Goal: Task Accomplishment & Management: Use online tool/utility

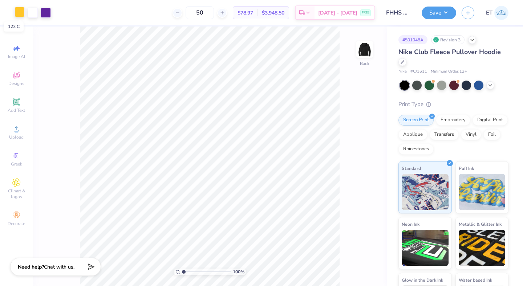
click at [23, 8] on div at bounding box center [20, 12] width 10 height 10
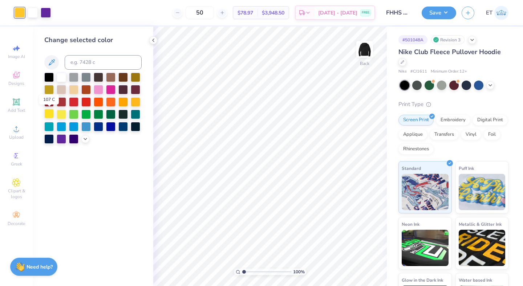
click at [48, 114] on div at bounding box center [48, 113] width 9 height 9
click at [83, 137] on icon at bounding box center [85, 138] width 6 height 6
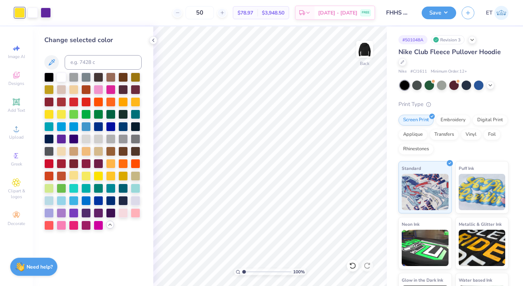
click at [73, 176] on div at bounding box center [73, 175] width 9 height 9
click at [436, 11] on button "Save" at bounding box center [438, 11] width 34 height 13
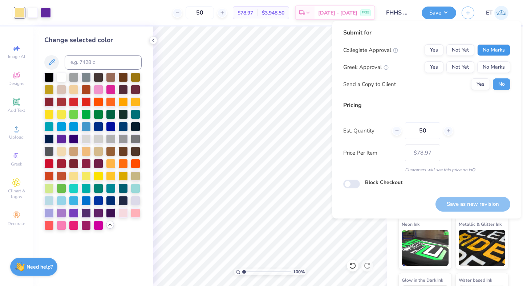
click at [491, 53] on button "No Marks" at bounding box center [493, 50] width 33 height 12
click at [491, 67] on button "No Marks" at bounding box center [493, 67] width 33 height 12
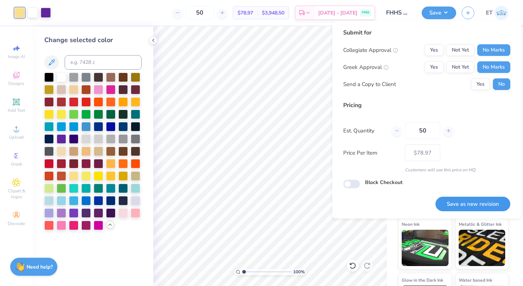
click at [476, 198] on button "Save as new revision" at bounding box center [472, 204] width 75 height 15
type input "$78.97"
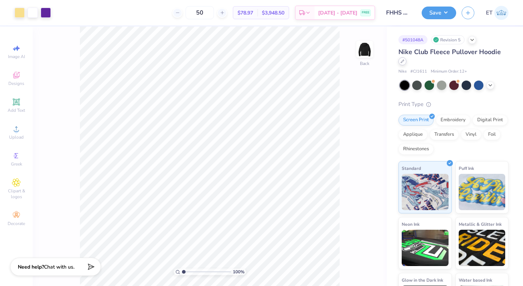
click at [404, 62] on icon at bounding box center [402, 62] width 4 height 4
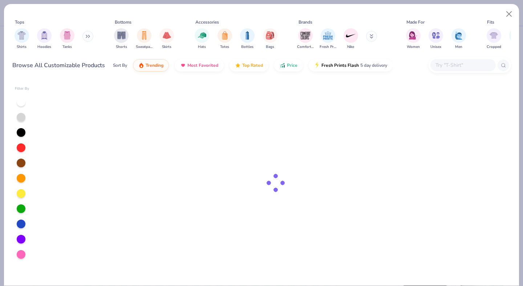
click at [448, 67] on input "text" at bounding box center [463, 65] width 56 height 8
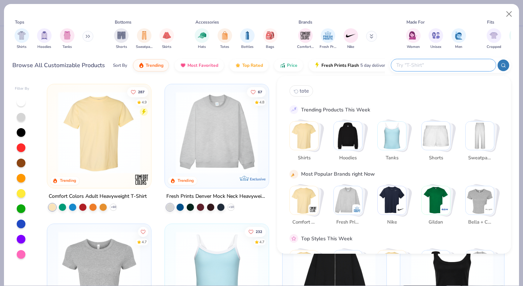
click at [306, 131] on img "Stack Card Button Shirts" at bounding box center [304, 136] width 28 height 28
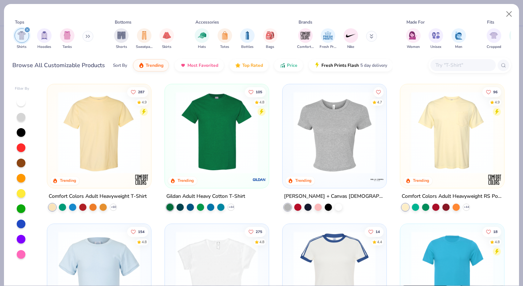
click at [450, 65] on input "text" at bounding box center [463, 65] width 56 height 8
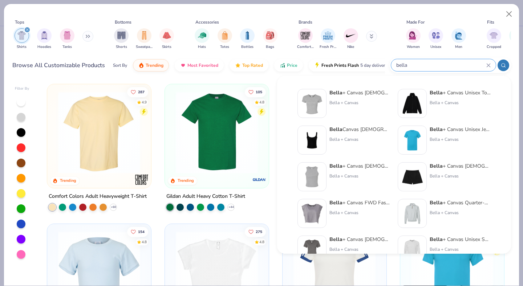
click at [418, 66] on input "bella" at bounding box center [440, 65] width 91 height 8
click at [404, 63] on input "bella" at bounding box center [440, 65] width 91 height 8
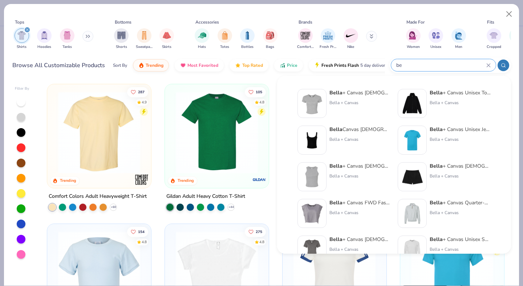
type input "b"
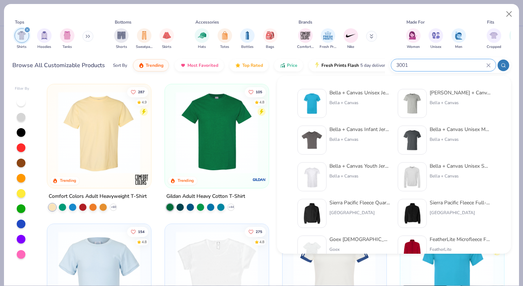
type input "3001"
click at [373, 95] on div "Bella + Canvas Unisex Jersey Short-Sleeve T-Shirt" at bounding box center [359, 93] width 61 height 8
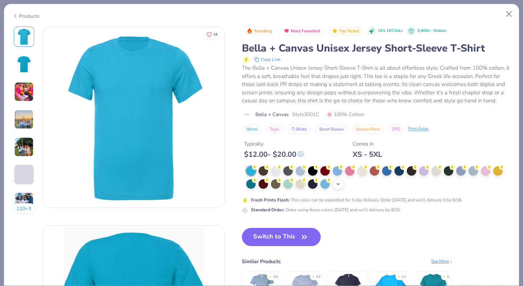
click at [339, 170] on icon at bounding box center [340, 167] width 5 height 5
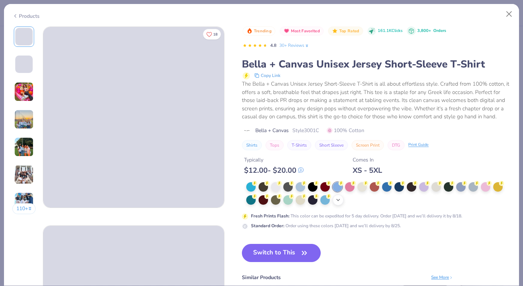
click at [338, 204] on div "+ 22" at bounding box center [338, 200] width 11 height 11
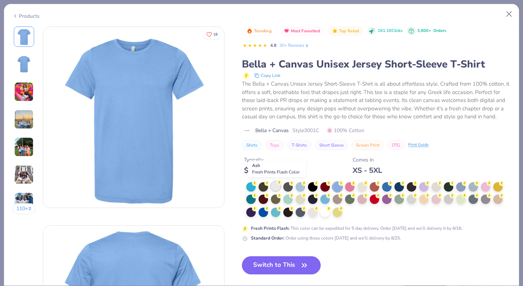
click at [276, 188] on div at bounding box center [275, 186] width 9 height 9
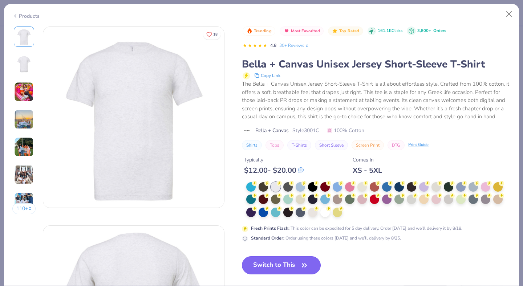
click at [281, 258] on button "Switch to This" at bounding box center [281, 265] width 79 height 18
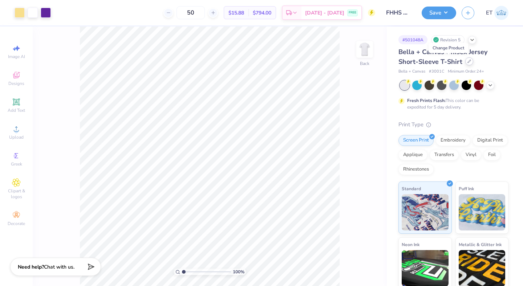
click at [467, 62] on icon at bounding box center [469, 62] width 4 height 4
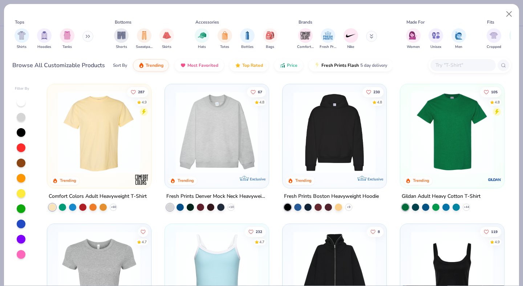
click at [465, 60] on div at bounding box center [462, 65] width 65 height 12
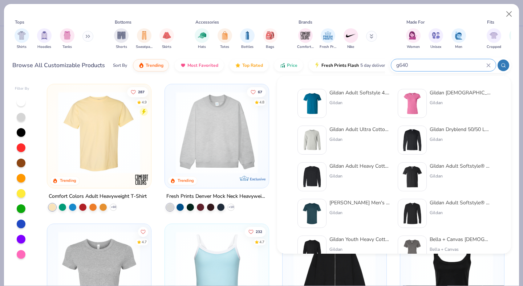
type input "g640"
click at [368, 99] on div "Gildan" at bounding box center [359, 102] width 61 height 7
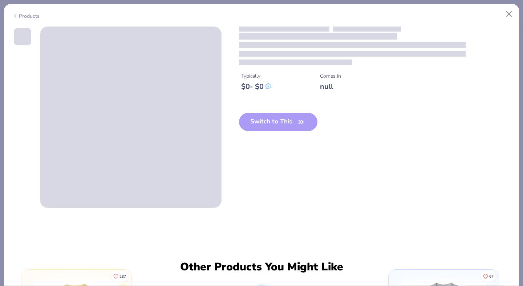
click at [33, 18] on div "Products" at bounding box center [261, 13] width 515 height 19
click at [32, 15] on div "Products" at bounding box center [25, 16] width 27 height 8
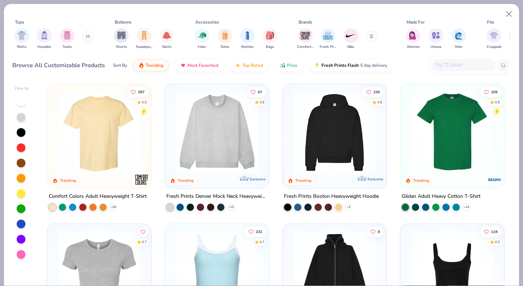
click at [452, 64] on input "text" at bounding box center [463, 65] width 56 height 8
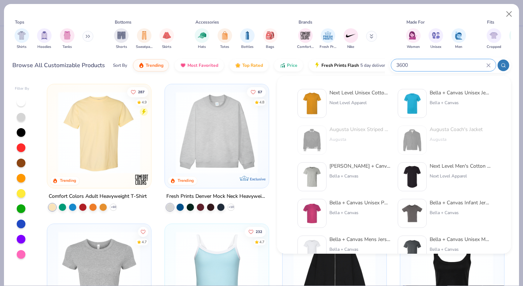
type input "3600"
click at [363, 96] on div "Next Level Unisex Cotton T-Shirt" at bounding box center [359, 93] width 61 height 8
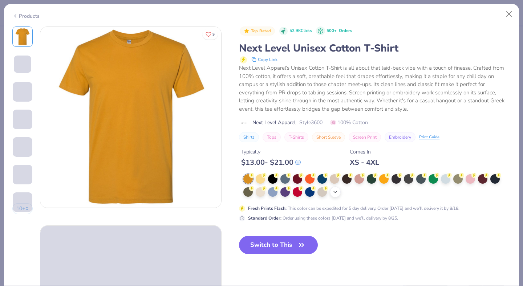
click at [339, 193] on div "+ 15" at bounding box center [335, 192] width 11 height 11
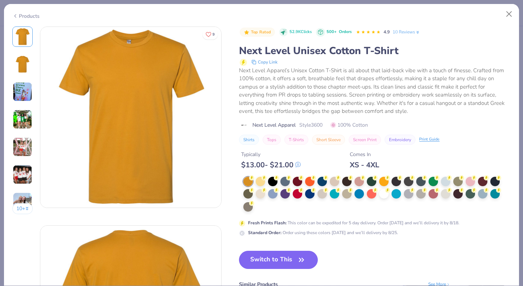
click at [33, 13] on div "Products" at bounding box center [25, 16] width 27 height 8
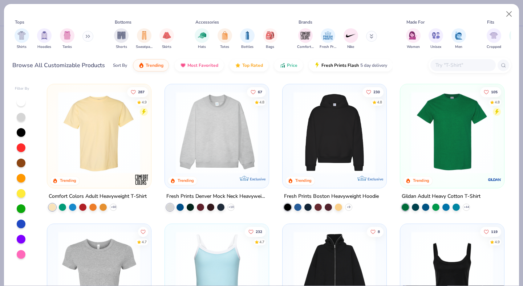
click at [449, 66] on input "text" at bounding box center [463, 65] width 56 height 8
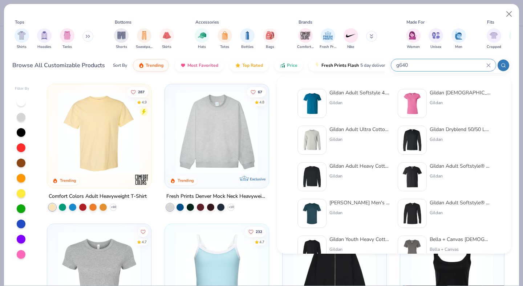
type input "g640"
click at [368, 88] on div "Gildan Adult Softstyle 4.5 Oz. T-Shirt Gildan Gildan [DEMOGRAPHIC_DATA]' Softst…" at bounding box center [393, 195] width 209 height 220
click at [360, 98] on div "Gildan Adult Softstyle 4.5 Oz. T-Shirt Gildan" at bounding box center [359, 103] width 61 height 29
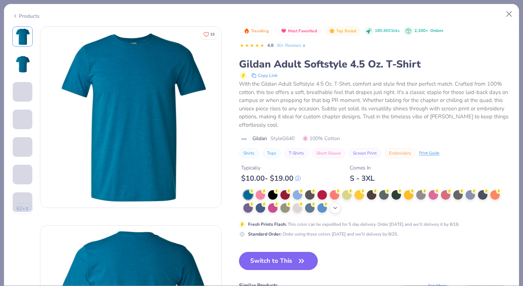
click at [254, 192] on circle at bounding box center [251, 191] width 5 height 5
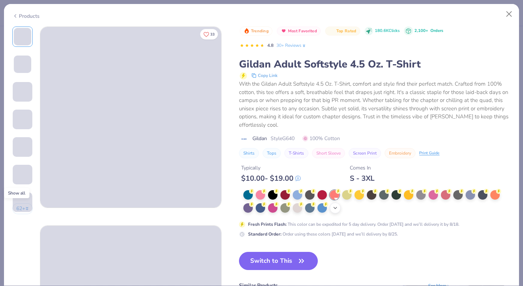
click at [337, 206] on icon at bounding box center [335, 208] width 6 height 6
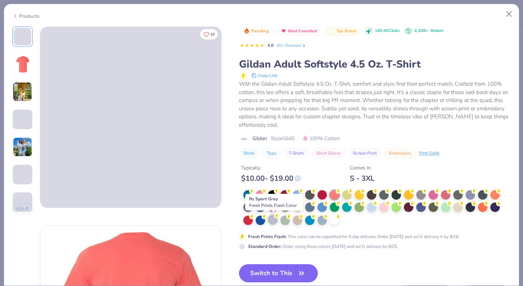
click at [274, 221] on div at bounding box center [272, 219] width 9 height 9
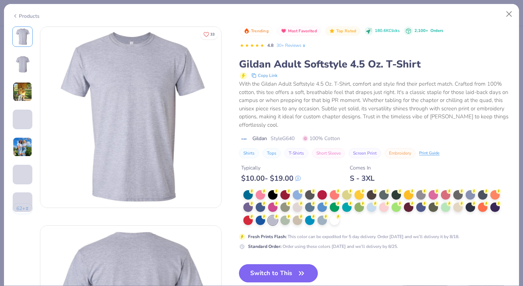
click at [282, 268] on button "Switch to This" at bounding box center [278, 273] width 79 height 18
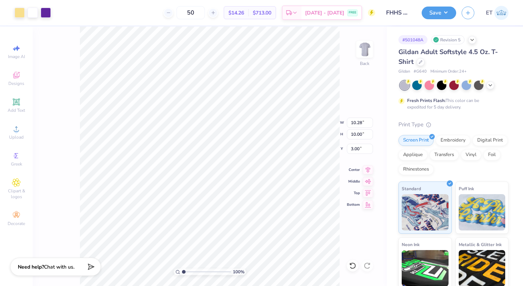
type input "3.00"
click at [439, 9] on button "Save" at bounding box center [438, 11] width 34 height 13
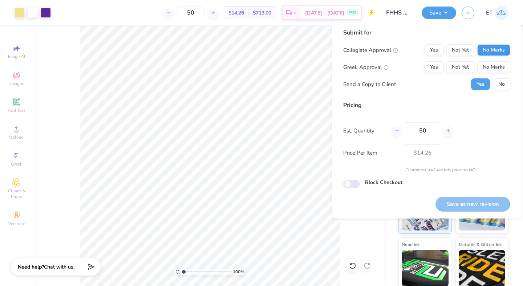
click at [489, 47] on button "No Marks" at bounding box center [493, 50] width 33 height 12
click at [492, 69] on button "No Marks" at bounding box center [493, 67] width 33 height 12
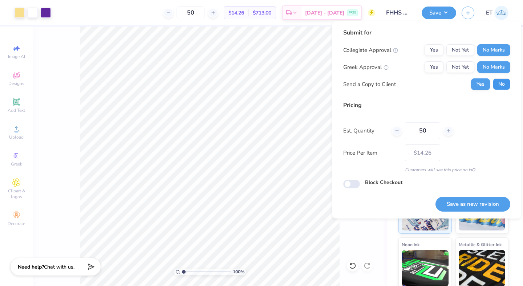
click at [502, 89] on button "No" at bounding box center [501, 84] width 17 height 12
click at [468, 207] on button "Save as new revision" at bounding box center [472, 204] width 75 height 15
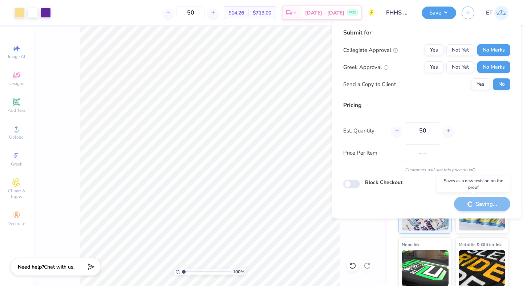
type input "$14.26"
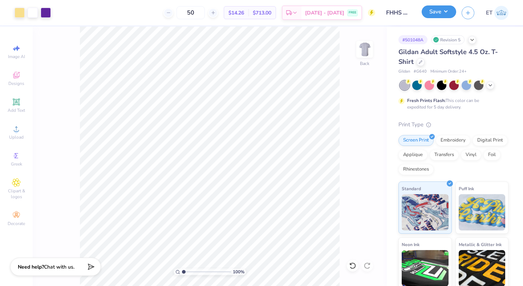
click at [438, 13] on button "Save" at bounding box center [438, 11] width 34 height 13
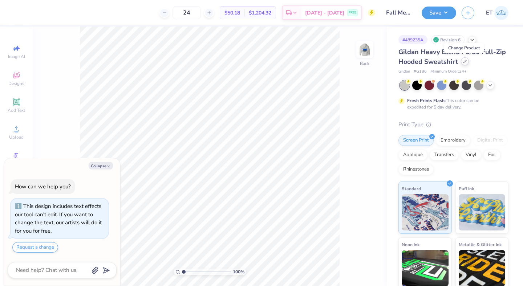
click at [464, 61] on icon at bounding box center [464, 61] width 3 height 3
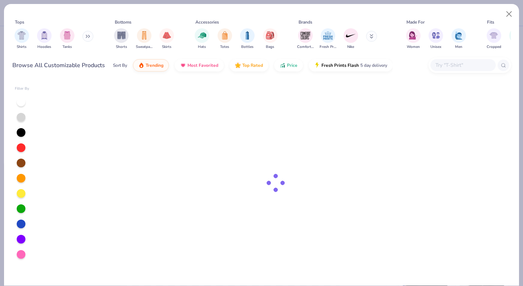
click at [454, 65] on input "text" at bounding box center [463, 65] width 56 height 8
type textarea "x"
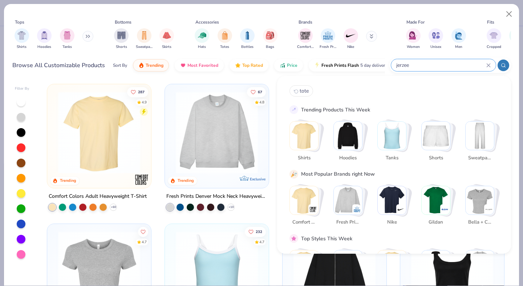
type input "jerzees"
type textarea "x"
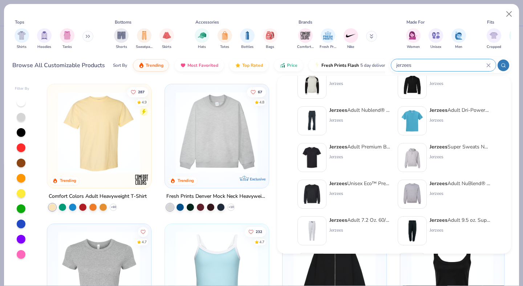
scroll to position [93, 0]
type input "jerzees"
click at [460, 195] on div "Jerzees" at bounding box center [459, 192] width 61 height 7
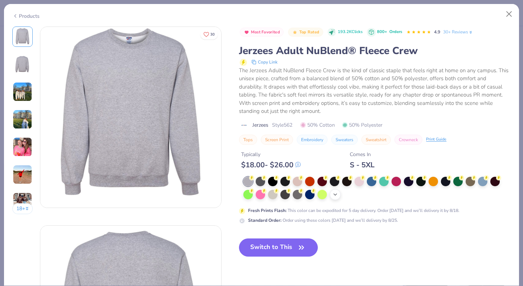
click at [338, 196] on icon at bounding box center [335, 195] width 6 height 6
click at [281, 246] on button "Switch to This" at bounding box center [278, 247] width 79 height 18
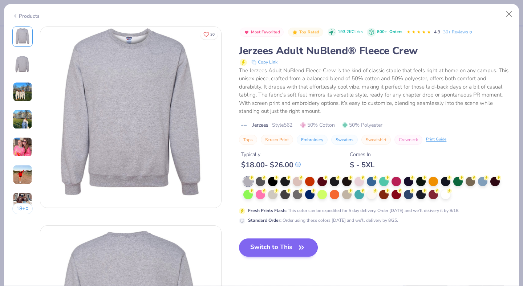
type textarea "x"
